Goal: Task Accomplishment & Management: Complete application form

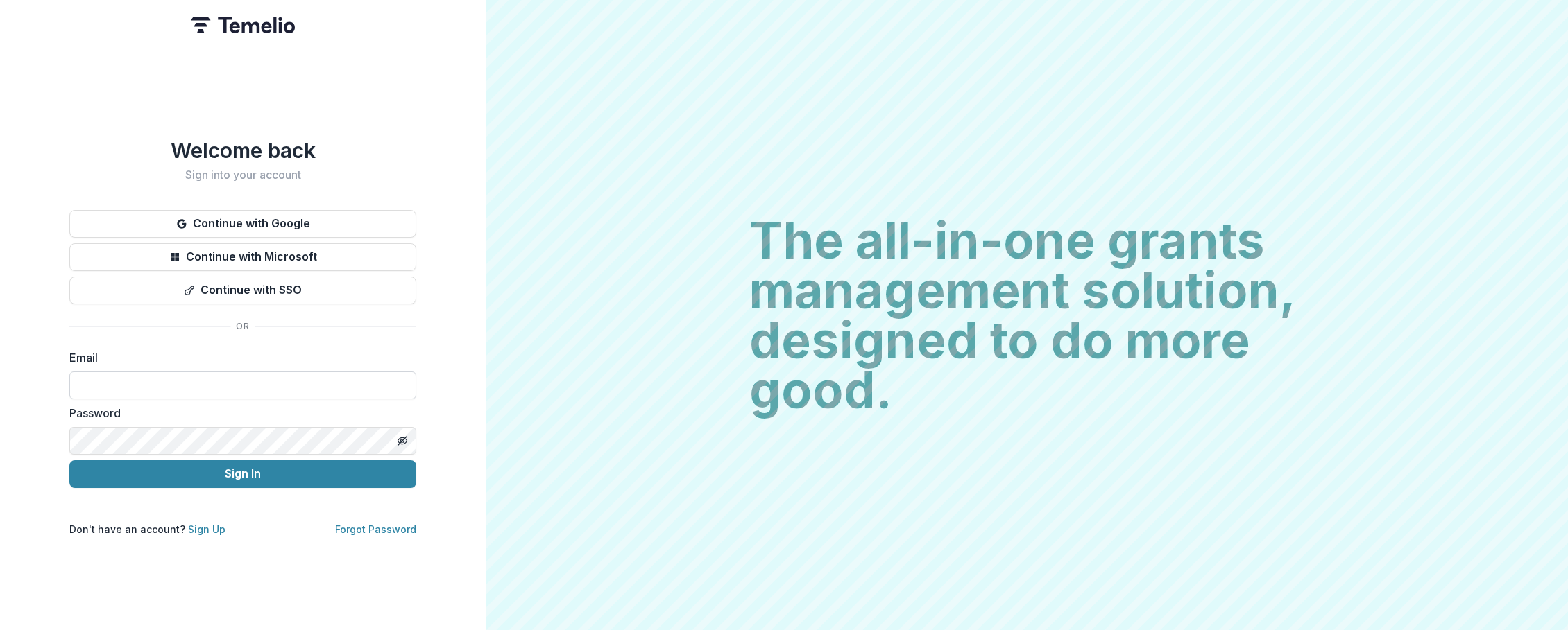
click at [207, 371] on input at bounding box center [243, 385] width 347 height 28
type input "**********"
click at [69, 461] on button "Sign In" at bounding box center [243, 474] width 347 height 28
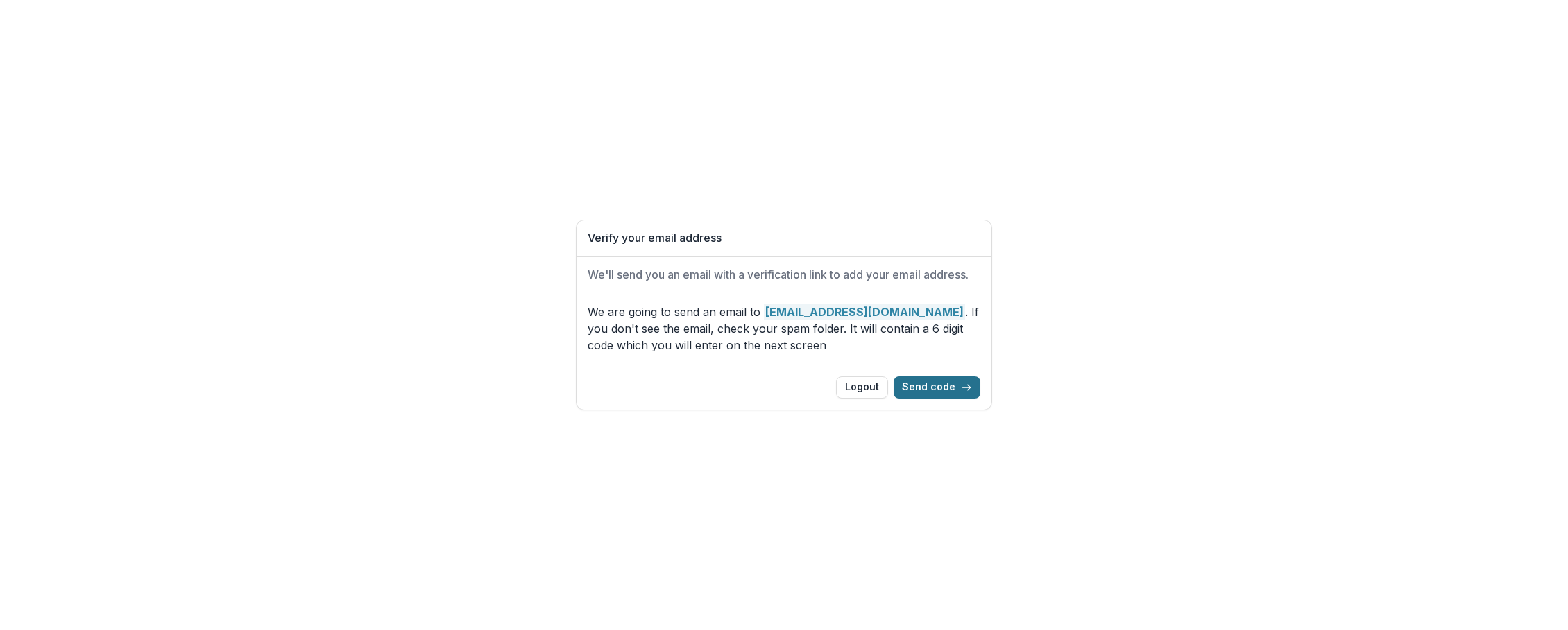
click at [966, 387] on line "button" at bounding box center [966, 387] width 8 height 0
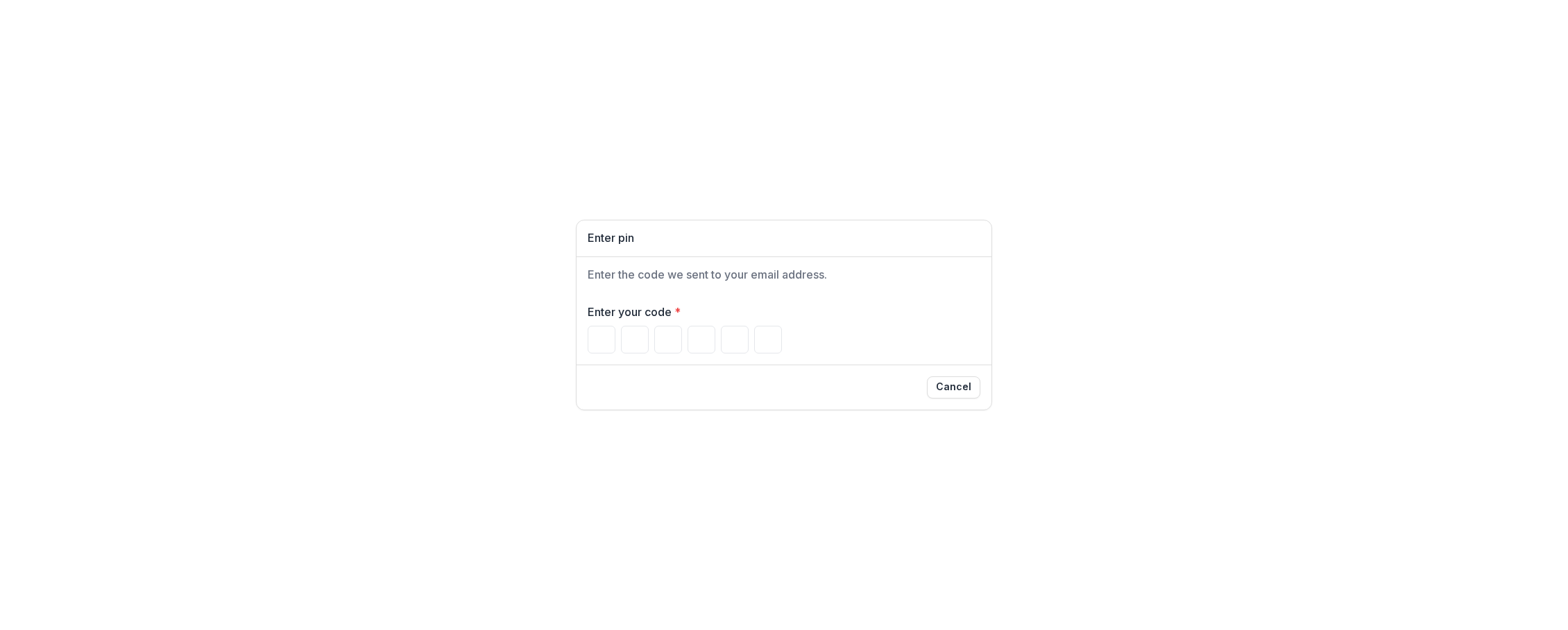
type input "*"
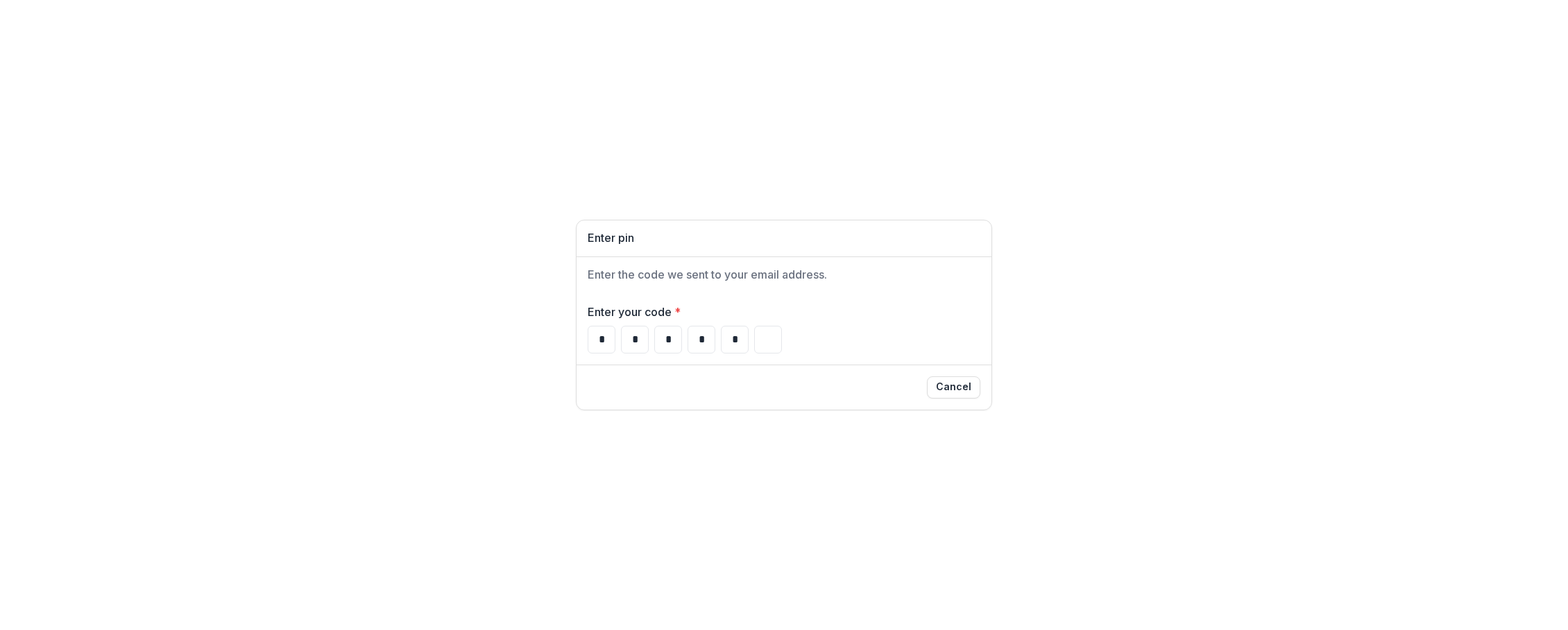
type input "*"
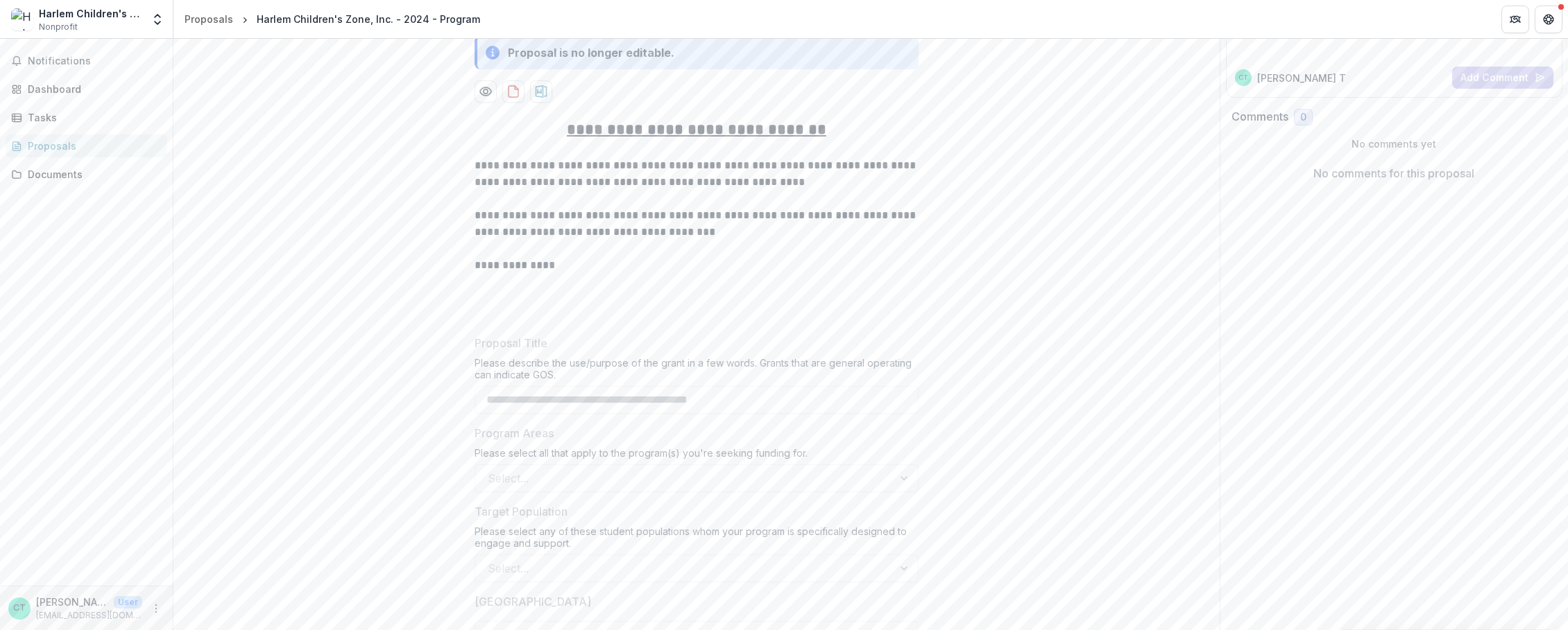
scroll to position [194, 0]
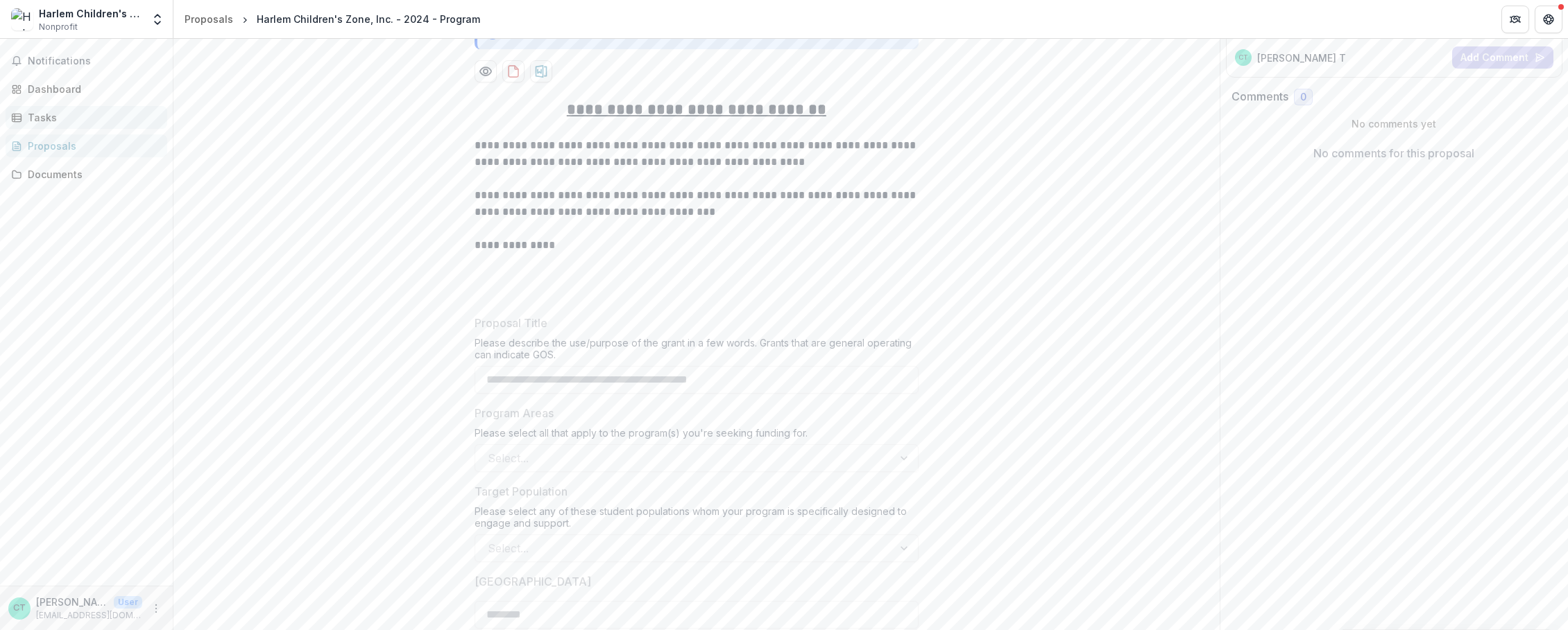
click at [63, 121] on div "Tasks" at bounding box center [91, 117] width 128 height 15
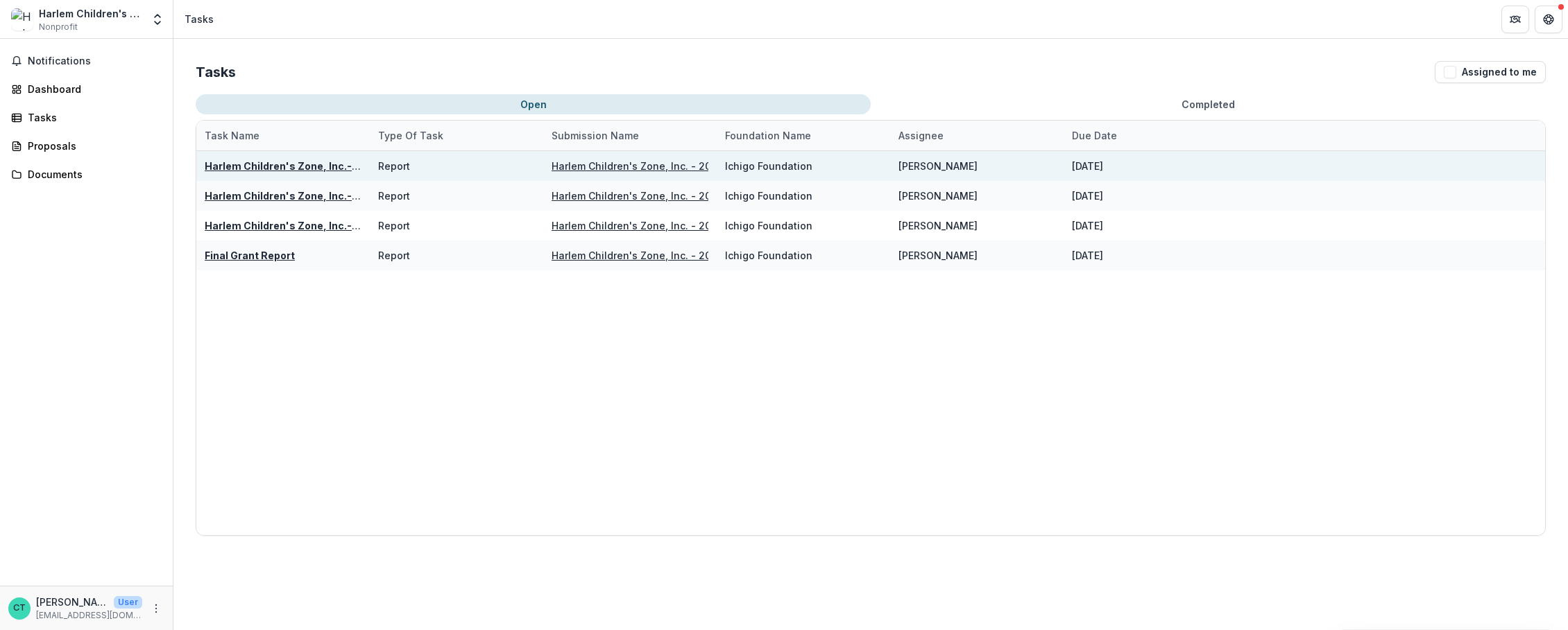
click at [636, 167] on u "Harlem Children's Zone, Inc. - 2024 - Program" at bounding box center [662, 166] width 223 height 12
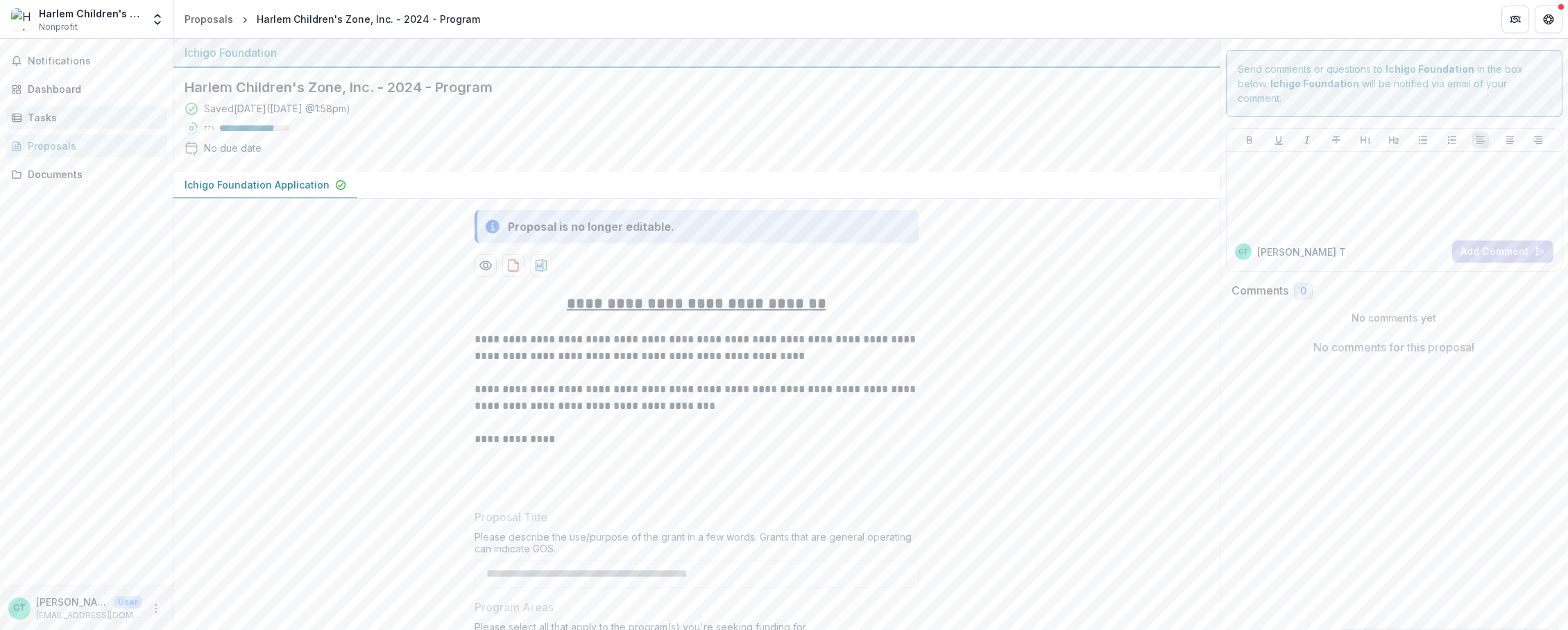
click at [56, 112] on div "Tasks" at bounding box center [91, 117] width 128 height 15
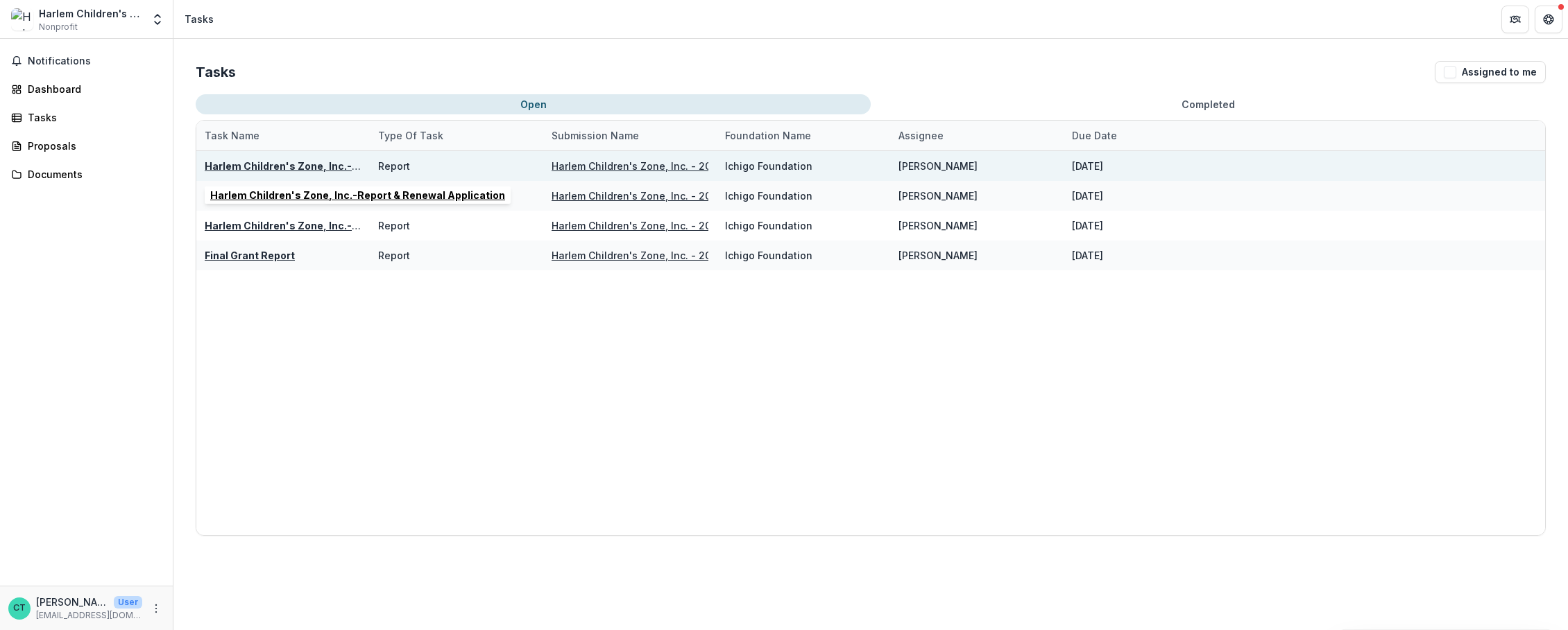
click at [293, 162] on u "Harlem Children's Zone, Inc.-Report & Renewal Application" at bounding box center [351, 166] width 294 height 12
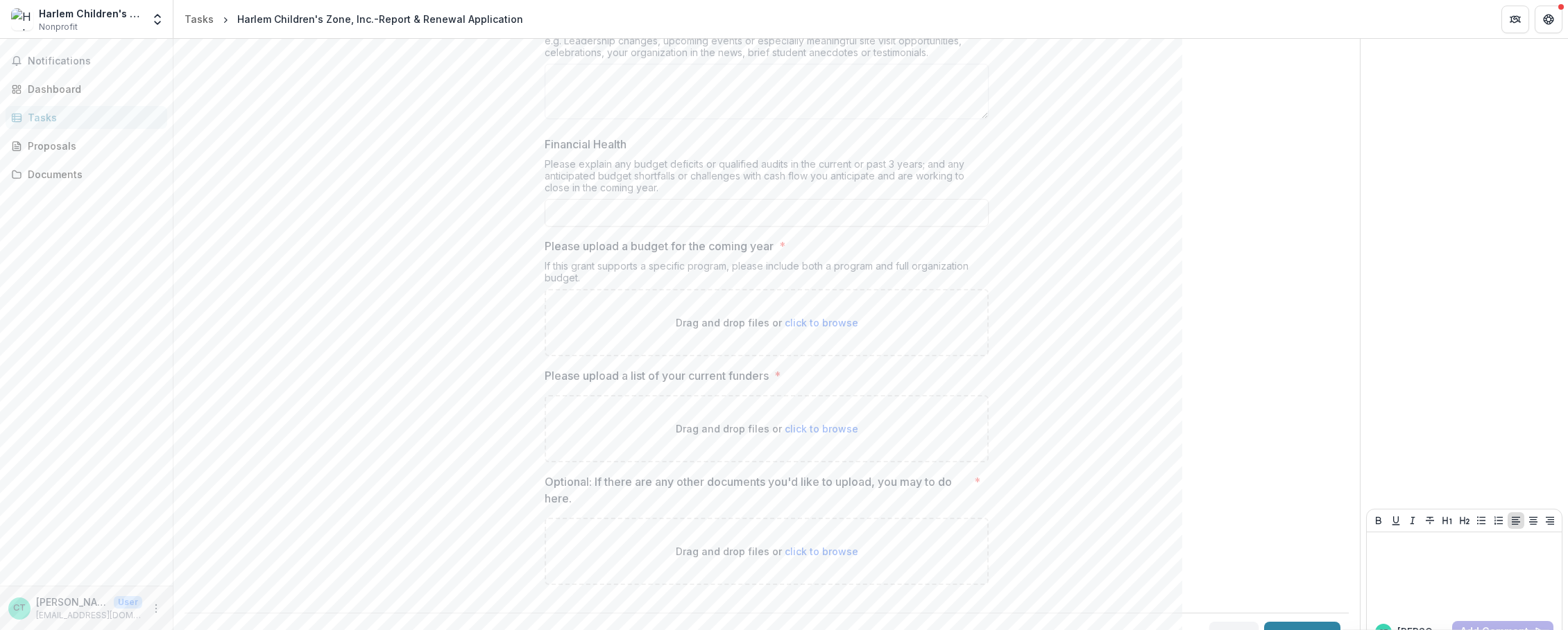
scroll to position [1064, 0]
